Goal: Task Accomplishment & Management: Manage account settings

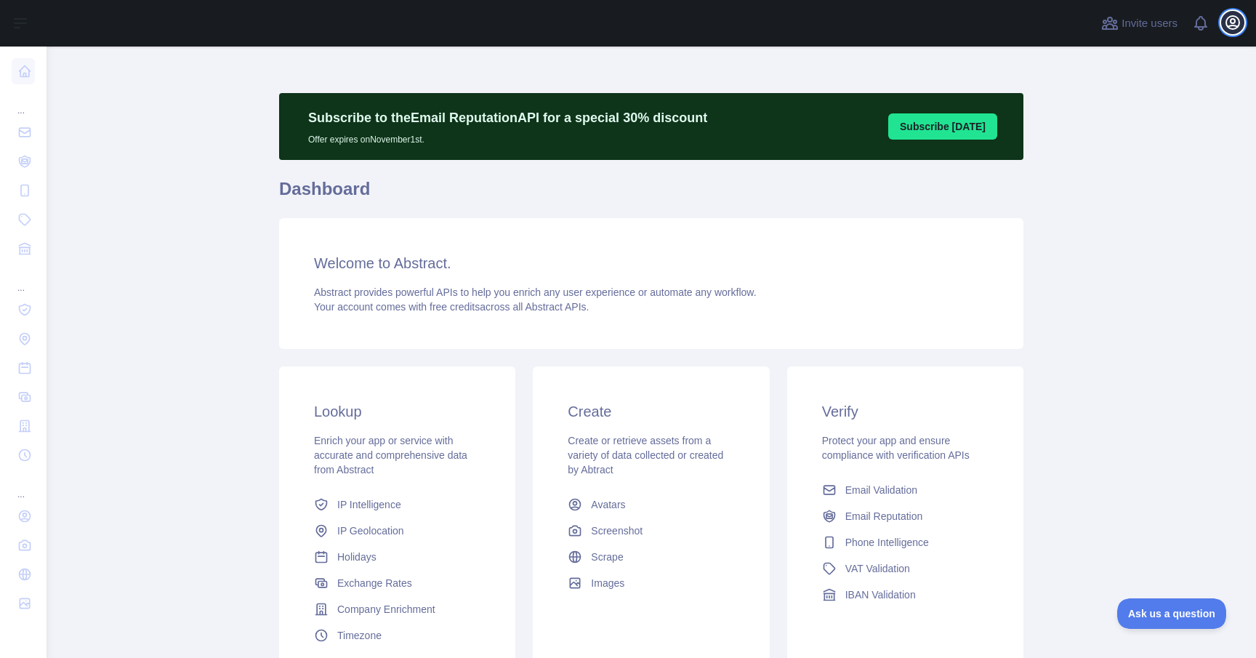
click at [1228, 23] on icon "button" at bounding box center [1232, 22] width 17 height 17
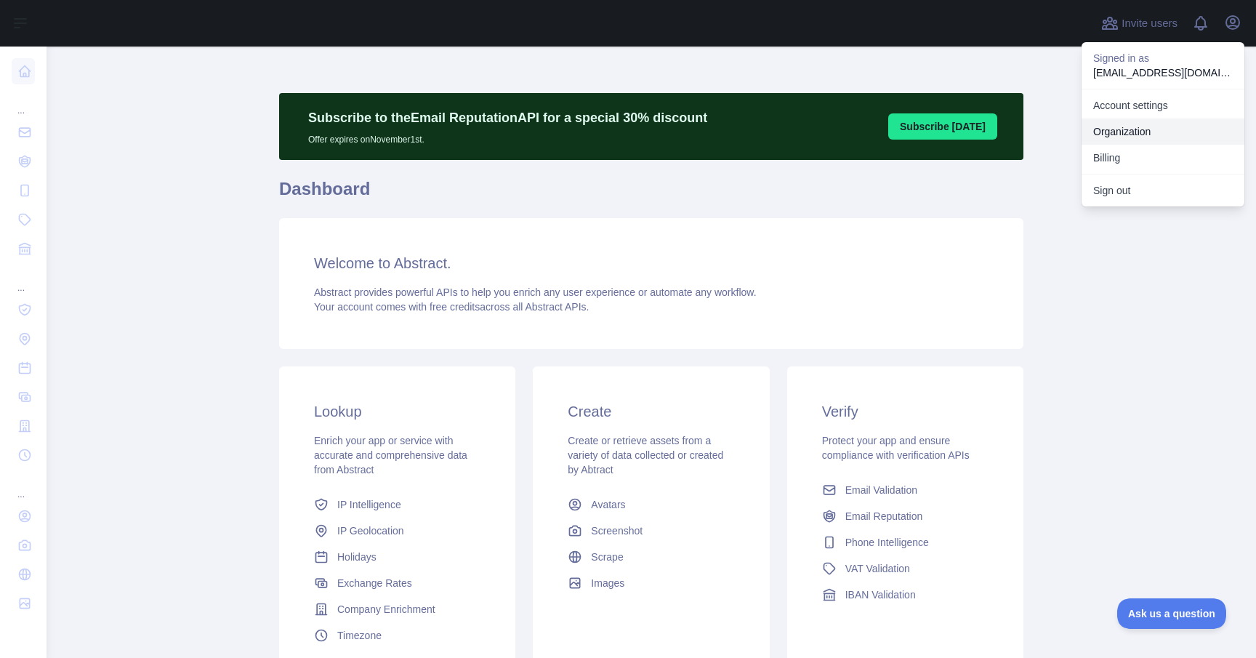
click at [1147, 128] on link "Organization" at bounding box center [1163, 131] width 163 height 26
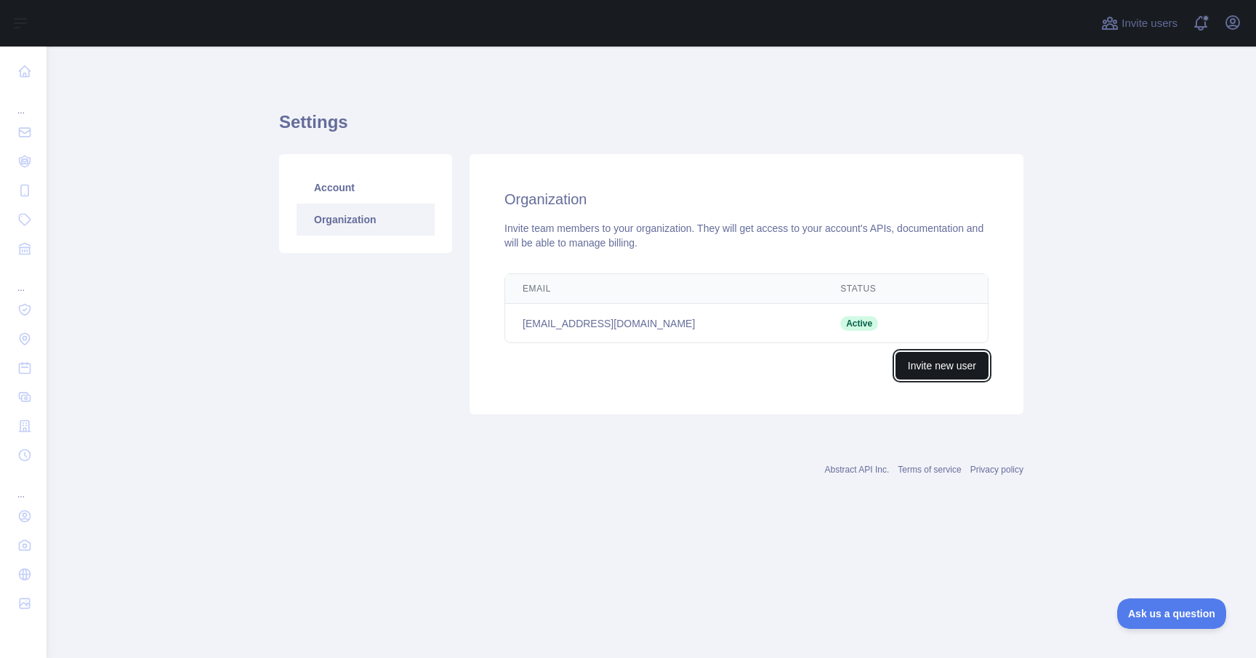
click at [940, 367] on button "Invite new user" at bounding box center [942, 366] width 93 height 28
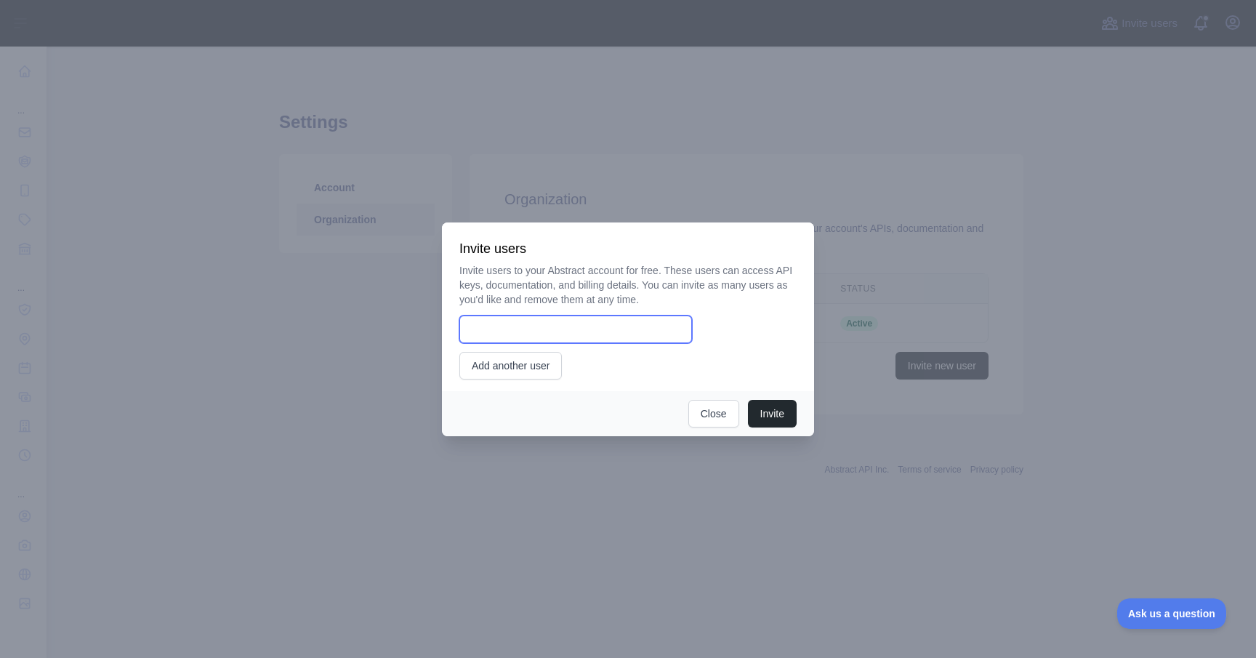
click at [631, 340] on input "email" at bounding box center [575, 329] width 233 height 28
type input "**********"
click at [777, 418] on button "Invite" at bounding box center [772, 414] width 49 height 28
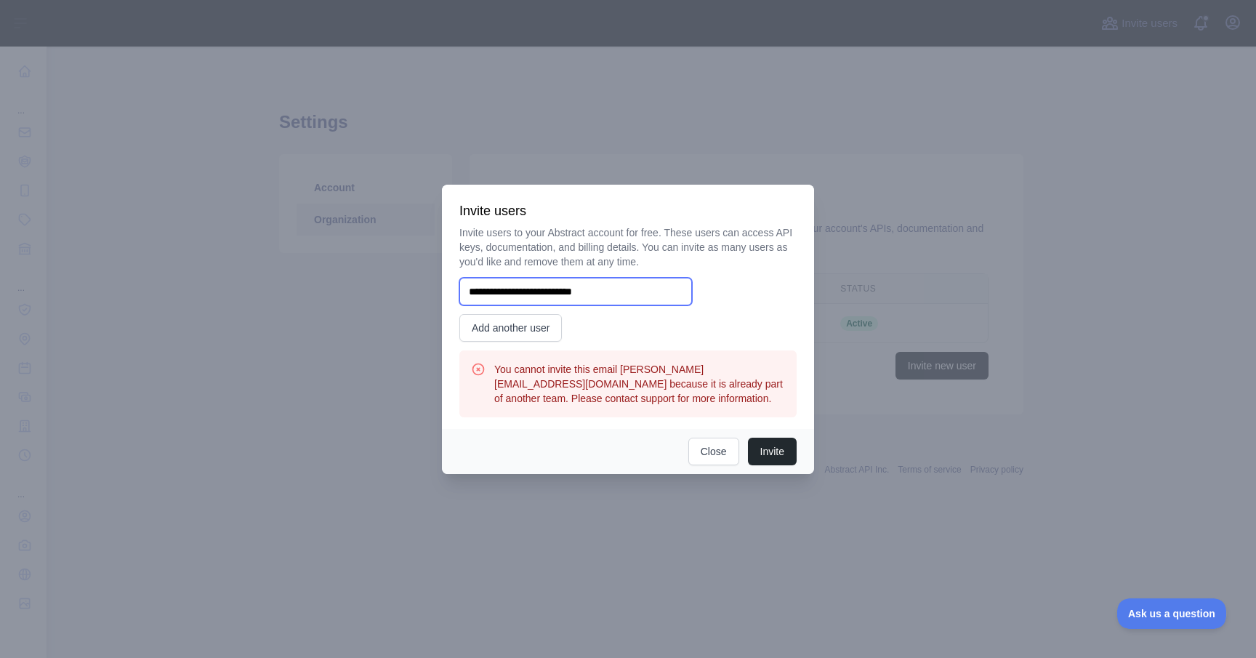
click at [651, 291] on input "**********" at bounding box center [575, 292] width 233 height 28
click at [827, 283] on div at bounding box center [628, 329] width 1256 height 658
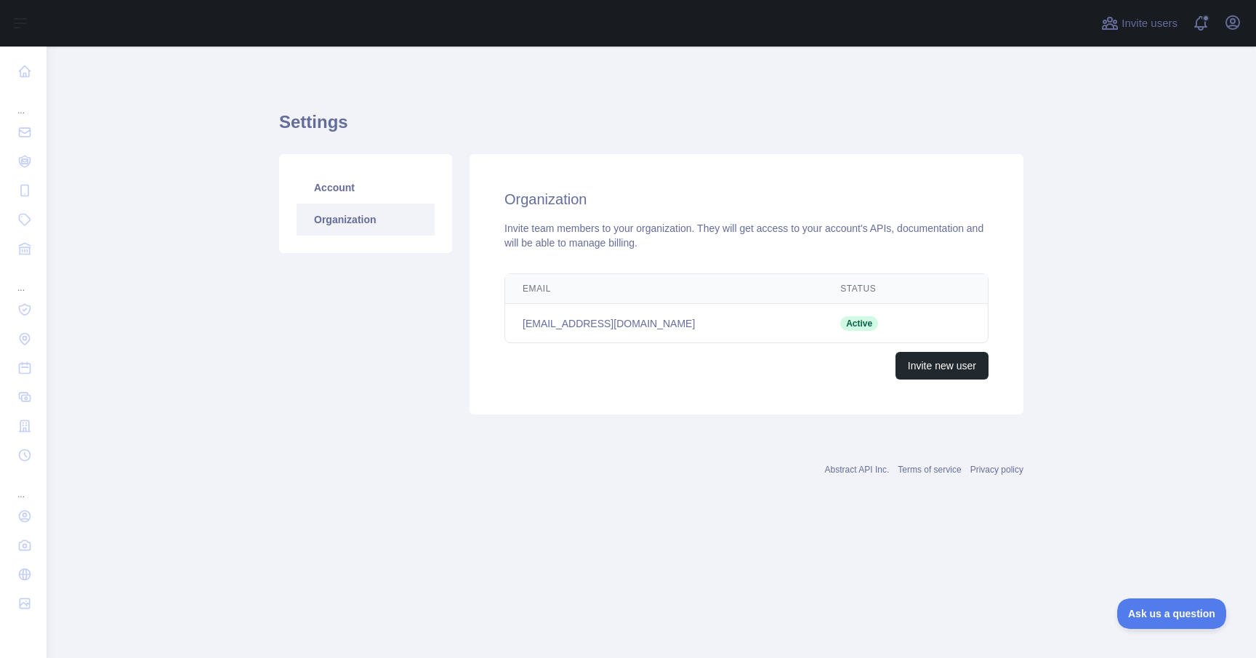
click at [1239, 5] on div "Invite users View notifications Open user menu" at bounding box center [1171, 23] width 146 height 47
click at [1236, 17] on icon "button" at bounding box center [1232, 22] width 13 height 13
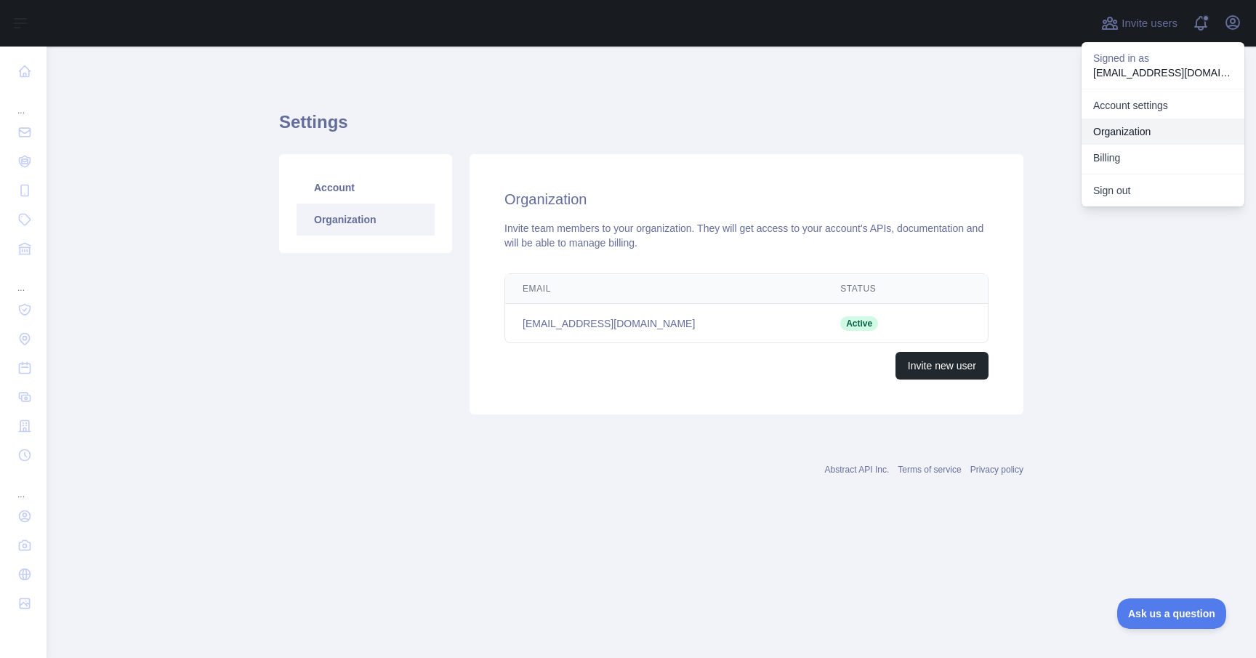
click at [1159, 129] on link "Organization" at bounding box center [1163, 131] width 163 height 26
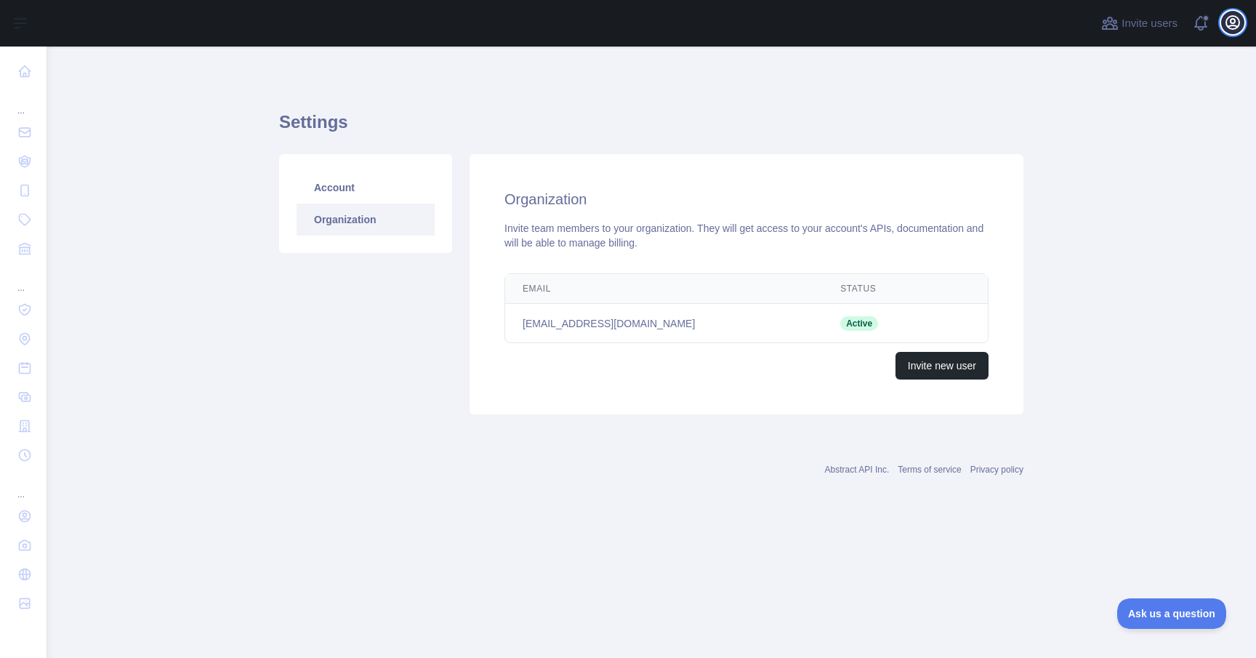
click at [1238, 20] on icon "button" at bounding box center [1232, 22] width 17 height 17
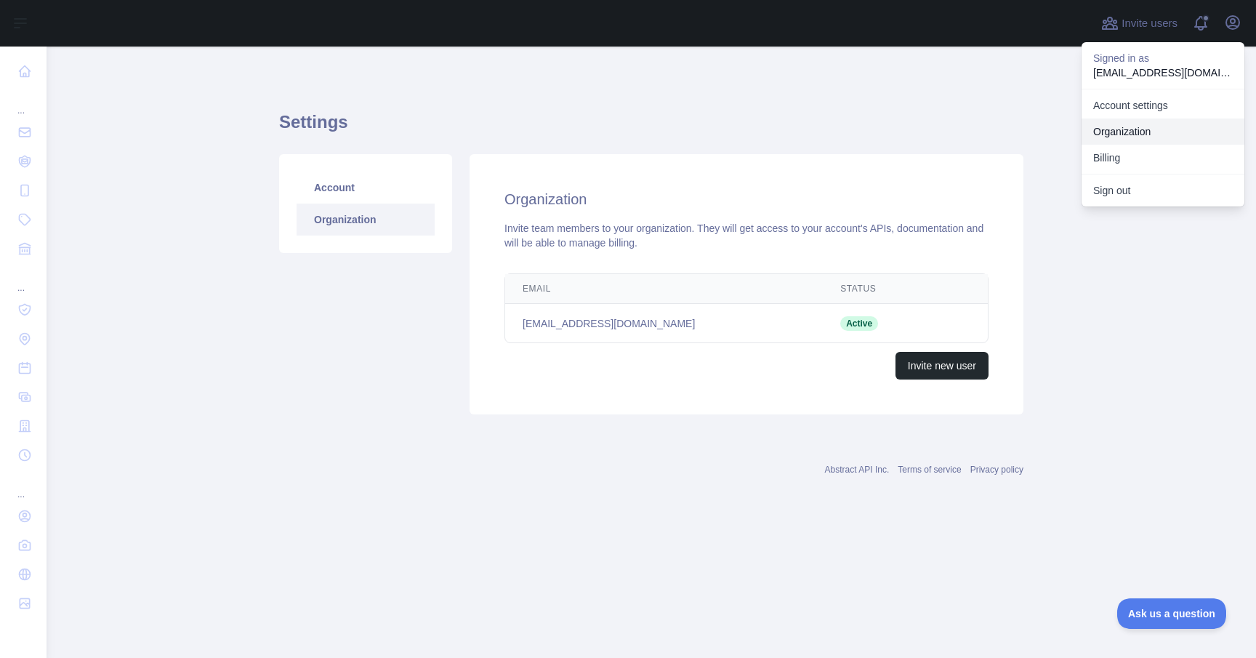
click at [1162, 132] on link "Organization" at bounding box center [1163, 131] width 163 height 26
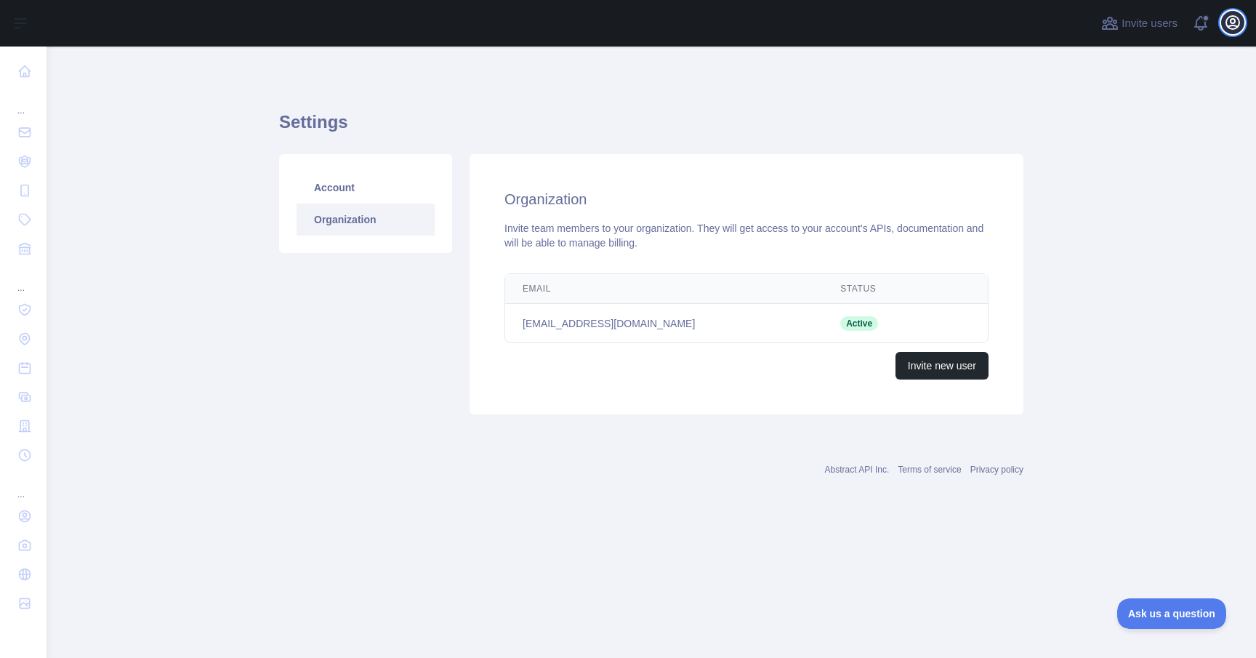
click at [1234, 29] on icon "button" at bounding box center [1232, 22] width 13 height 13
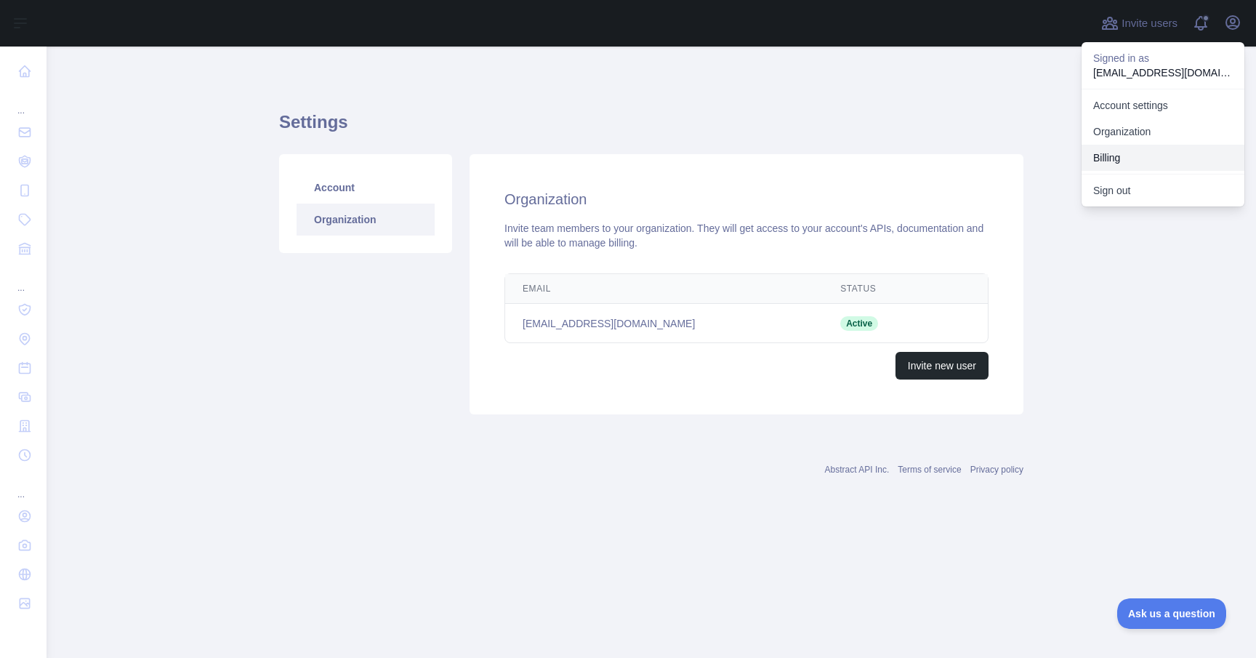
click at [1167, 157] on button "Billing" at bounding box center [1163, 158] width 163 height 26
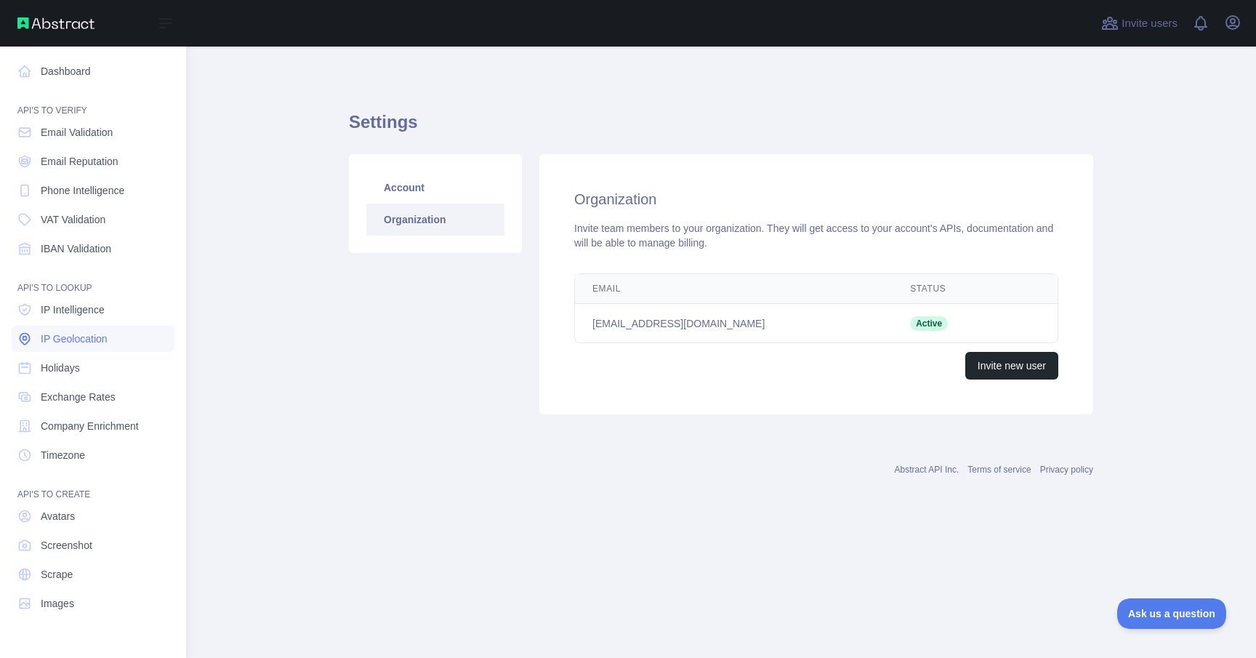
click at [48, 334] on span "IP Geolocation" at bounding box center [74, 338] width 67 height 15
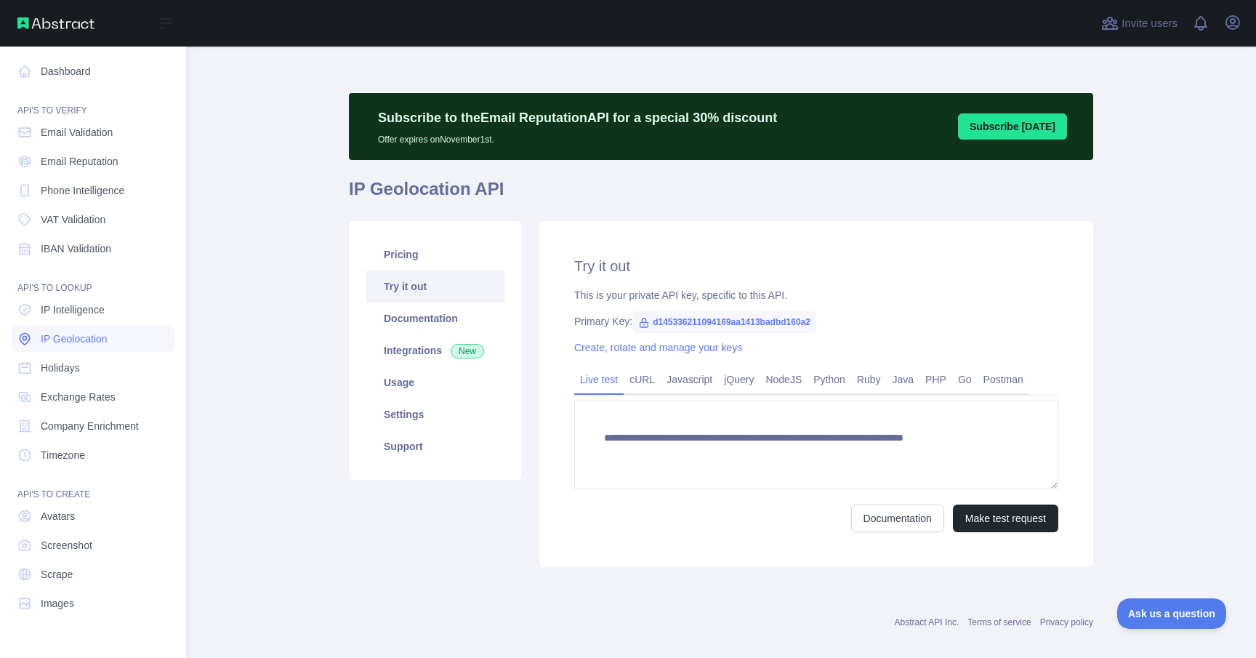
type textarea "**********"
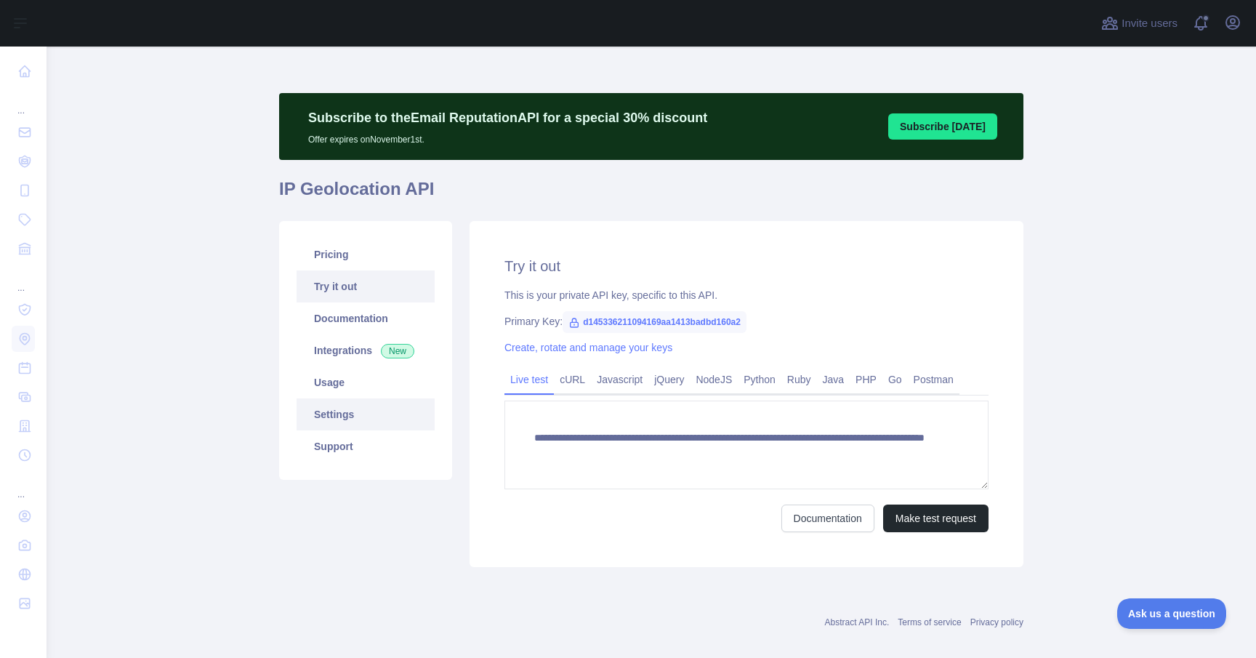
click at [335, 411] on link "Settings" at bounding box center [366, 414] width 138 height 32
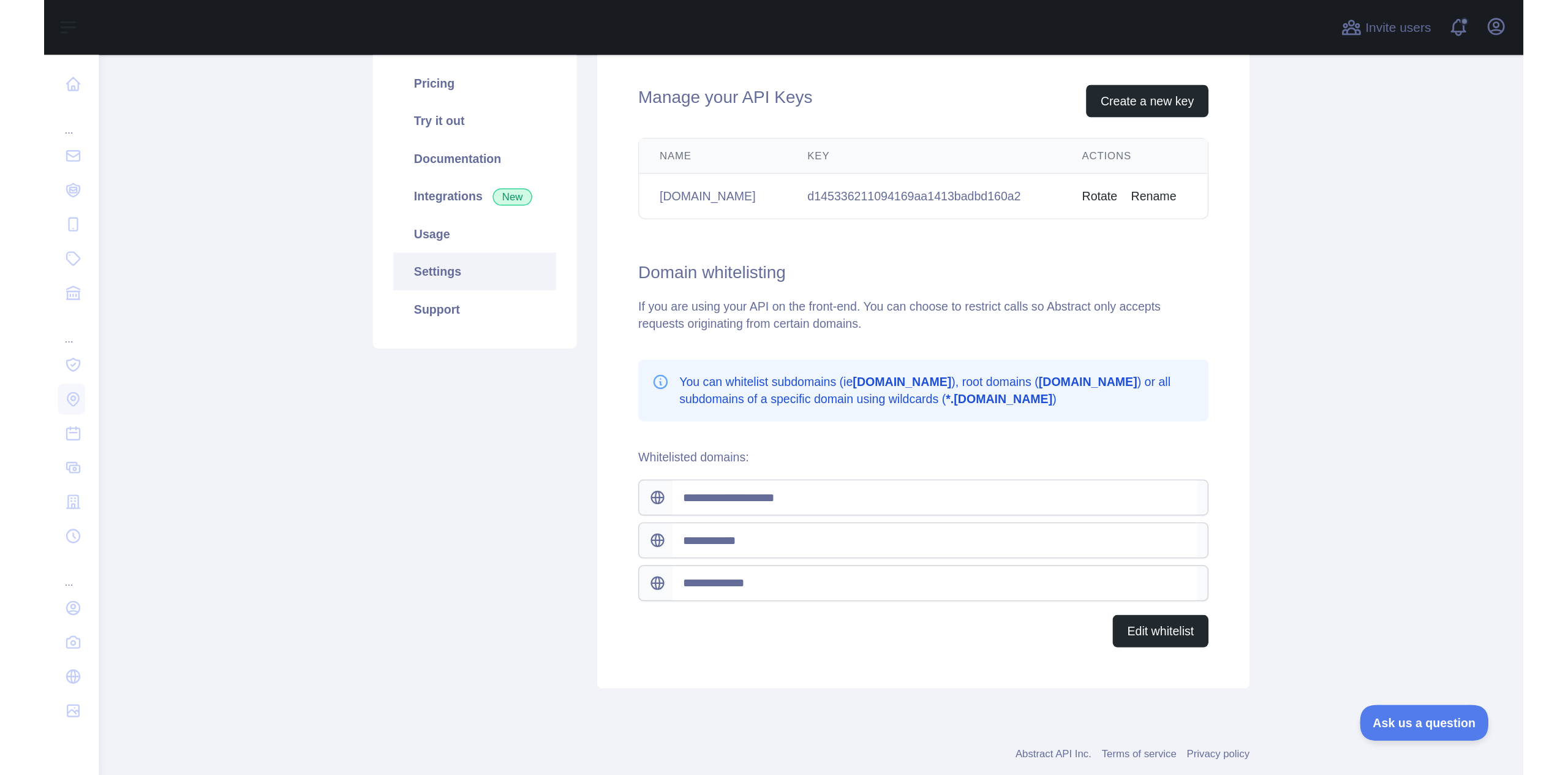
scroll to position [150, 0]
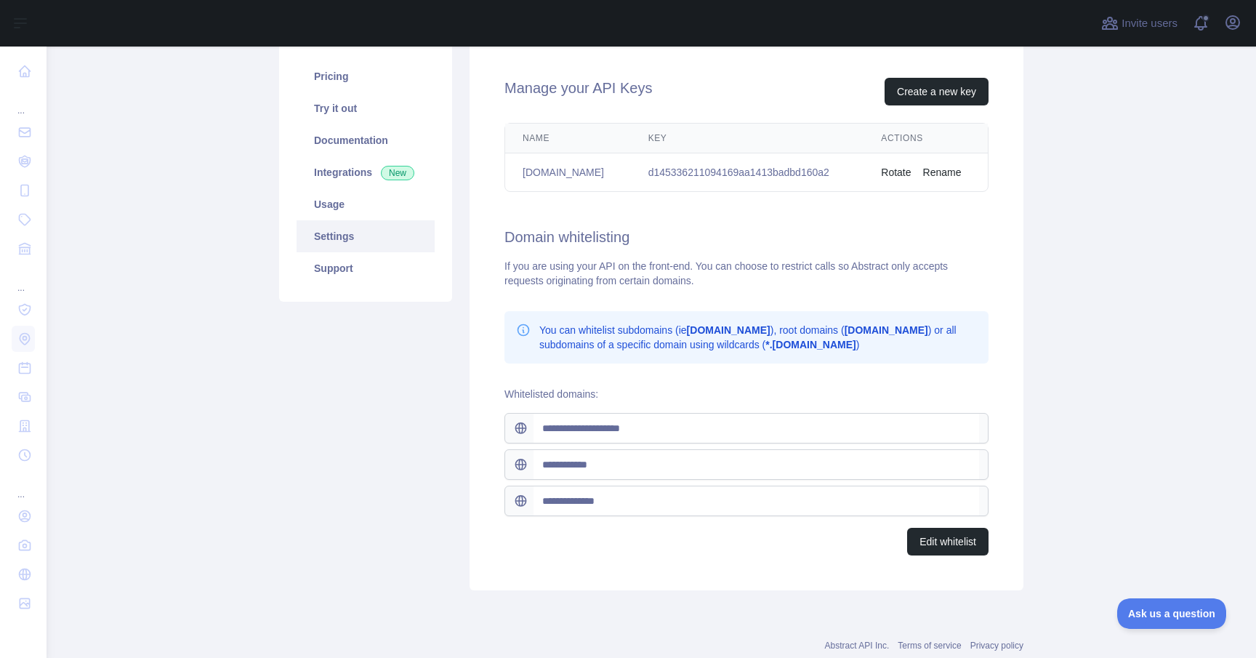
click at [649, 582] on div "**********" at bounding box center [747, 316] width 554 height 547
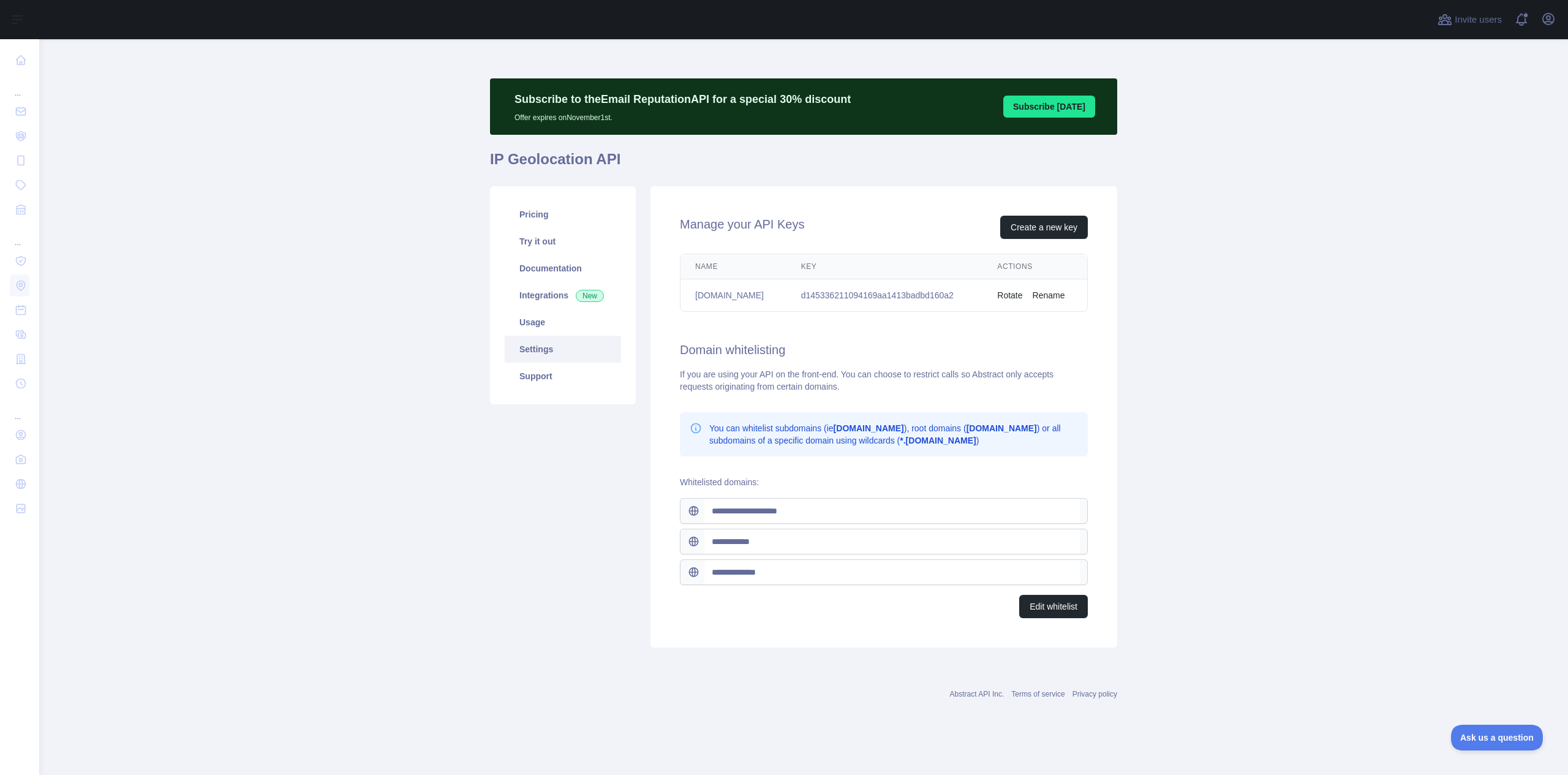
scroll to position [0, 0]
